Goal: Check status: Check status

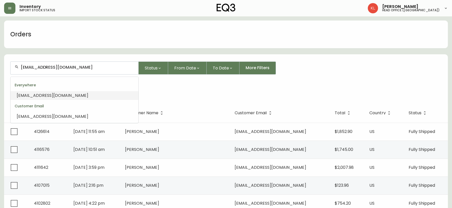
drag, startPoint x: 87, startPoint y: 69, endPoint x: 0, endPoint y: 61, distance: 87.6
click at [0, 61] on main "Orders [EMAIL_ADDRESS][DOMAIN_NAME] Status From Date To Date More Filters Custo…" at bounding box center [226, 173] width 452 height 315
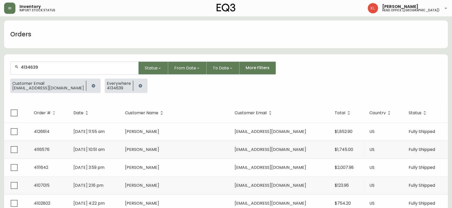
type input "4134639"
click at [91, 85] on icon "button" at bounding box center [93, 86] width 4 height 4
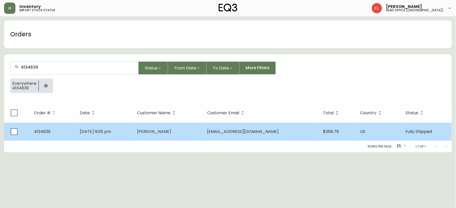
click at [179, 135] on td "[PERSON_NAME]" at bounding box center [168, 132] width 70 height 18
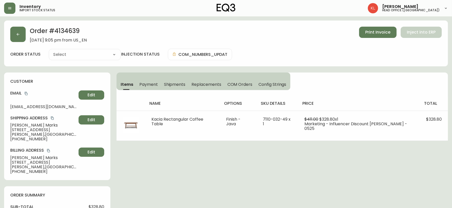
type input "Fully Shipped"
select select "FULLY_SHIPPED"
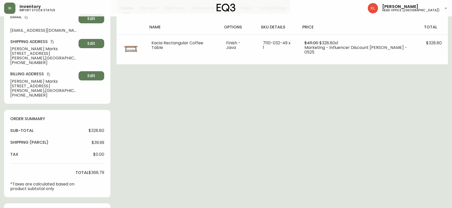
scroll to position [85, 0]
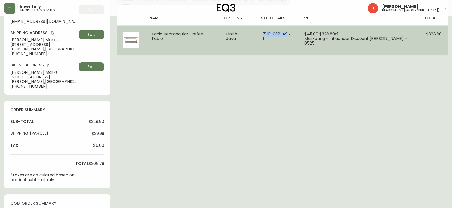
drag, startPoint x: 290, startPoint y: 32, endPoint x: 266, endPoint y: 32, distance: 24.4
click at [266, 32] on span "7110-032-49 x 1" at bounding box center [277, 36] width 28 height 11
copy span "[PHONE_NUMBER]"
